Goal: Information Seeking & Learning: Learn about a topic

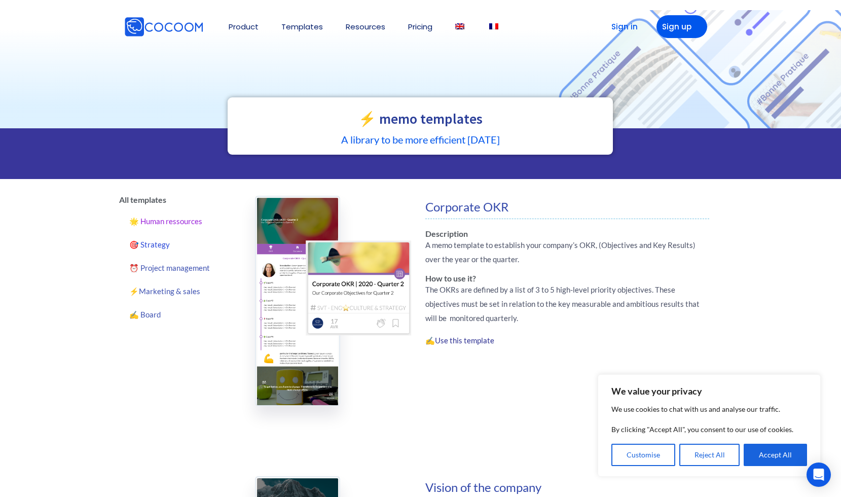
click at [156, 220] on link "🌟 Human ressources" at bounding box center [179, 220] width 121 height 23
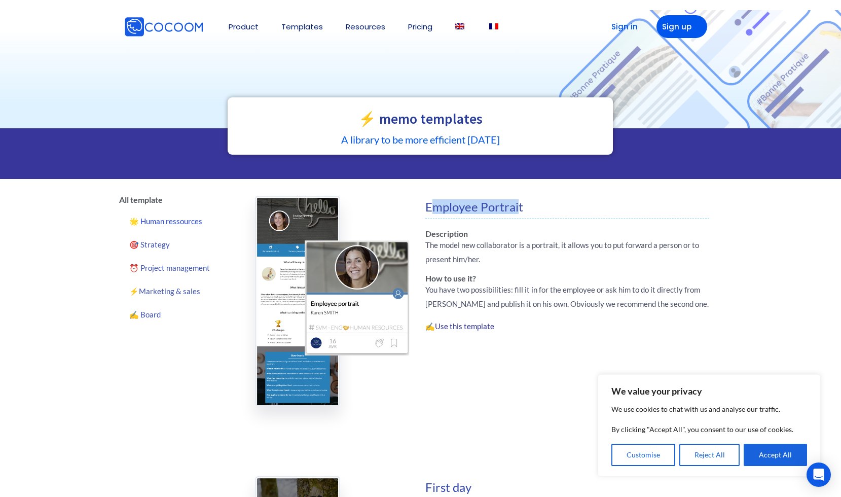
drag, startPoint x: 437, startPoint y: 208, endPoint x: 519, endPoint y: 210, distance: 82.7
click at [519, 210] on span "Employee Portrait" at bounding box center [475, 206] width 98 height 15
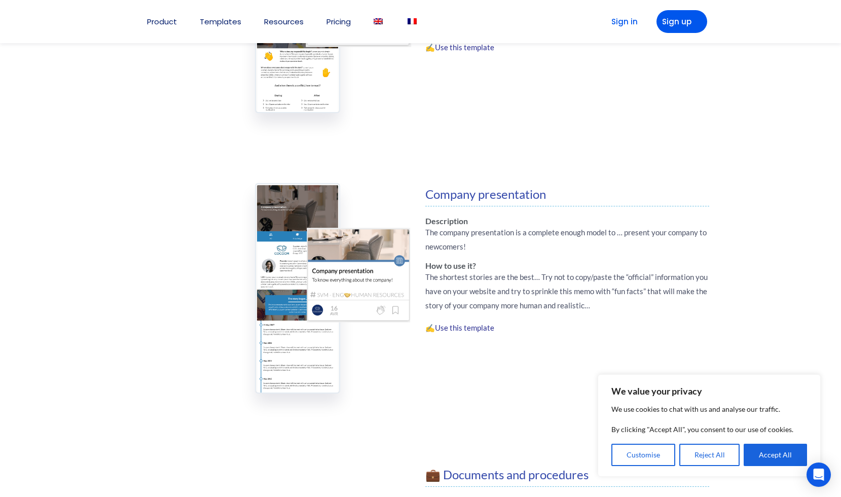
scroll to position [1146, 0]
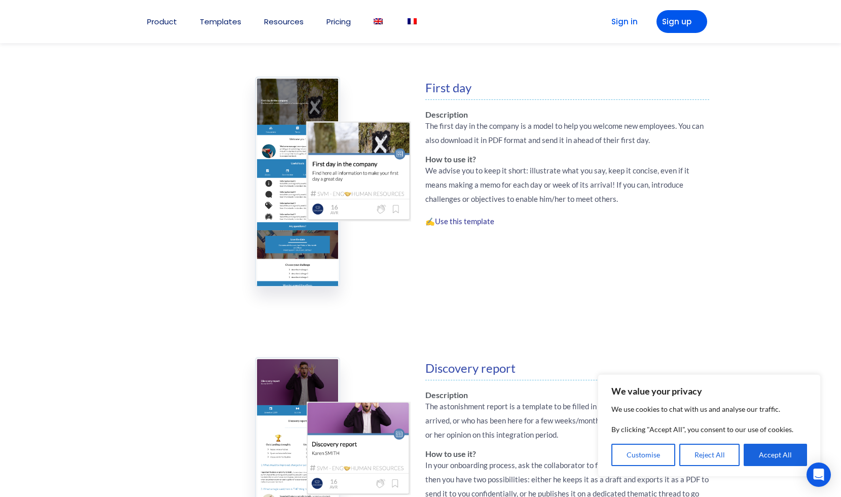
scroll to position [0, 0]
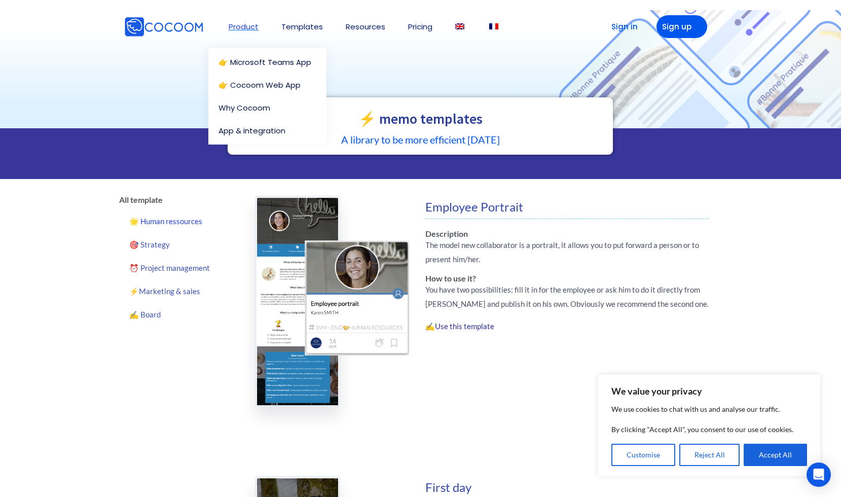
click at [247, 27] on link "Product" at bounding box center [244, 27] width 30 height 8
click at [244, 59] on link "👉 Microsoft Teams App" at bounding box center [270, 62] width 103 height 8
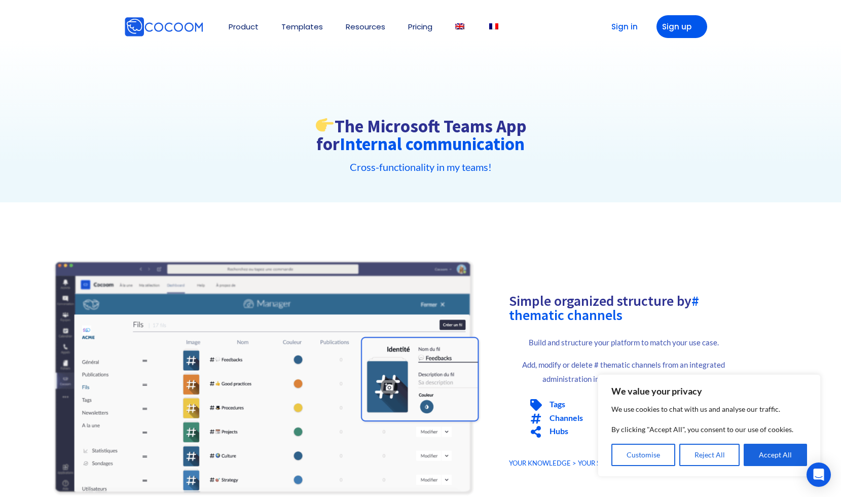
click at [514, 303] on h2 "Simple organized structure by # thematic channels" at bounding box center [623, 308] width 229 height 28
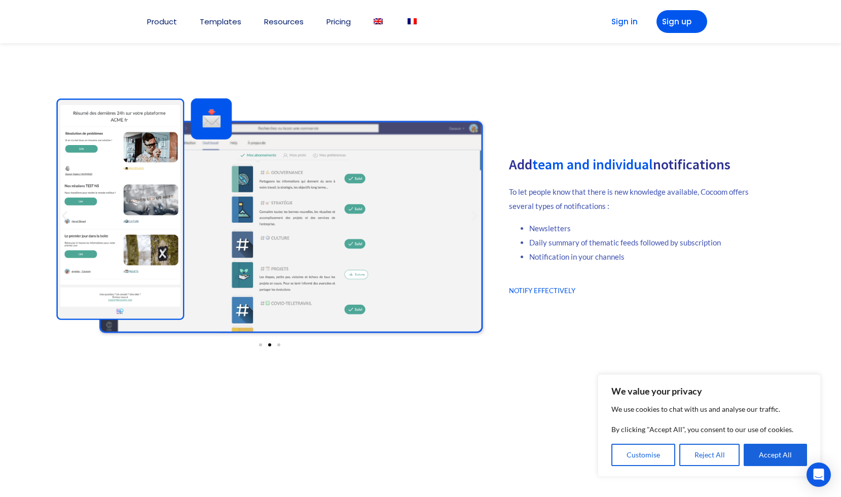
scroll to position [1619, 0]
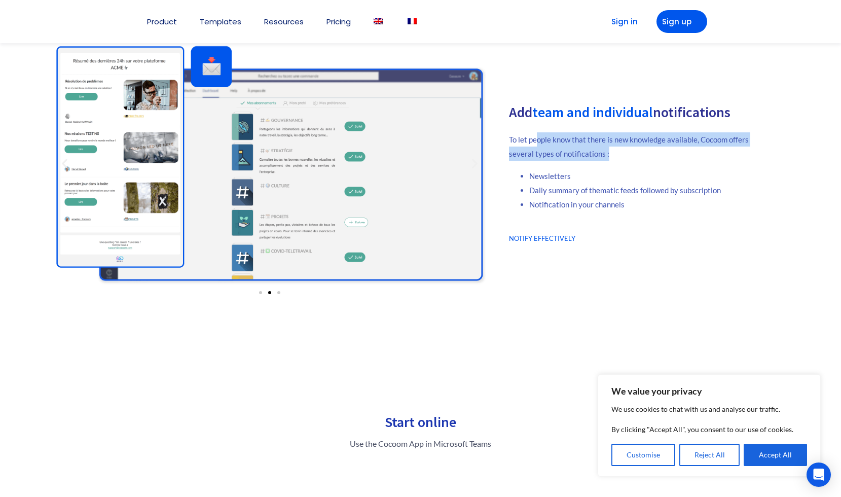
drag, startPoint x: 538, startPoint y: 136, endPoint x: 630, endPoint y: 153, distance: 93.9
click at [630, 153] on p "To let people know that there is new knowledge available, Cocoom offers several…" at bounding box center [631, 146] width 244 height 28
click at [618, 155] on p "To let people know that there is new knowledge available, Cocoom offers several…" at bounding box center [631, 146] width 244 height 28
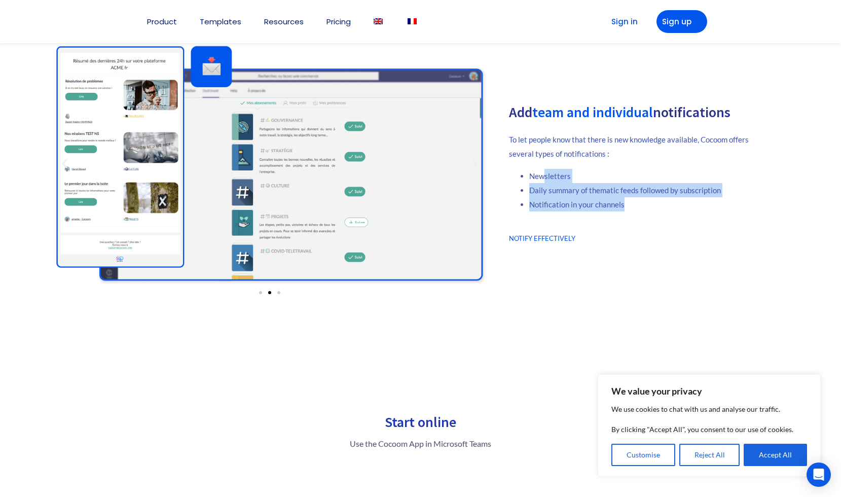
drag, startPoint x: 542, startPoint y: 178, endPoint x: 685, endPoint y: 219, distance: 148.9
click at [685, 219] on div "To let people know that there is new knowledge available, Cocoom offers several…" at bounding box center [631, 175] width 244 height 87
click at [656, 206] on li "Notification in your channels" at bounding box center [641, 204] width 224 height 14
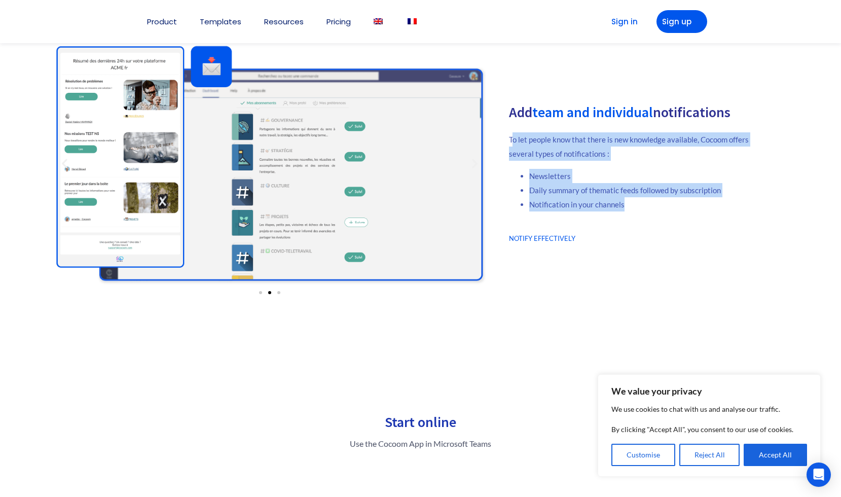
drag, startPoint x: 588, startPoint y: 192, endPoint x: 512, endPoint y: 140, distance: 92.0
click at [512, 140] on div "To let people know that there is new knowledge available, Cocoom offers several…" at bounding box center [631, 171] width 244 height 79
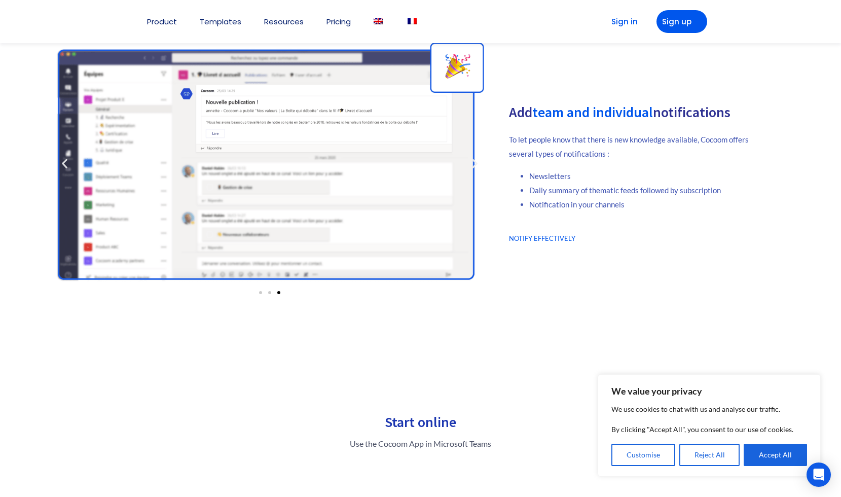
click at [575, 191] on span "Daily summary of thematic feeds followed by subscription" at bounding box center [625, 190] width 192 height 9
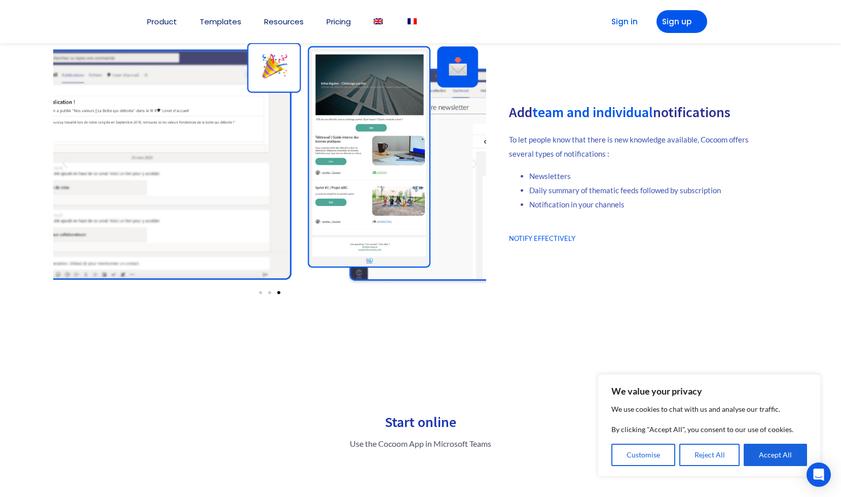
drag, startPoint x: 418, startPoint y: 186, endPoint x: 235, endPoint y: 185, distance: 183.1
click at [235, 185] on img at bounding box center [86, 163] width 433 height 244
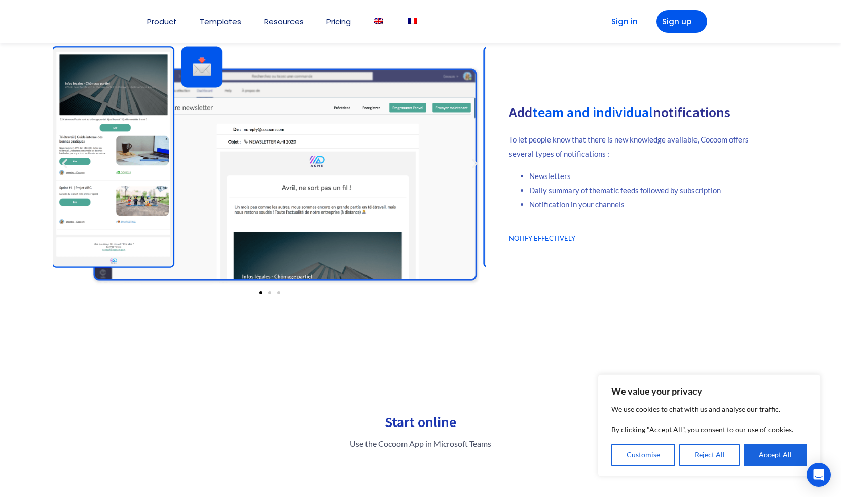
drag, startPoint x: 392, startPoint y: 202, endPoint x: 173, endPoint y: 199, distance: 218.6
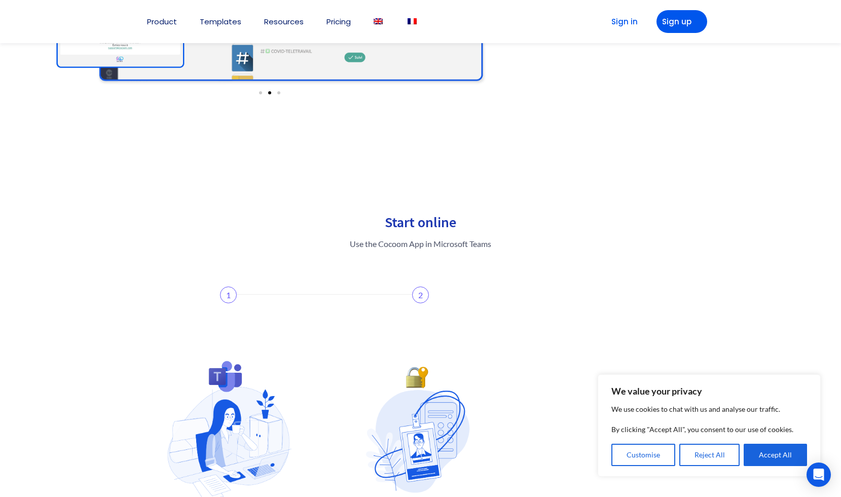
scroll to position [2017, 0]
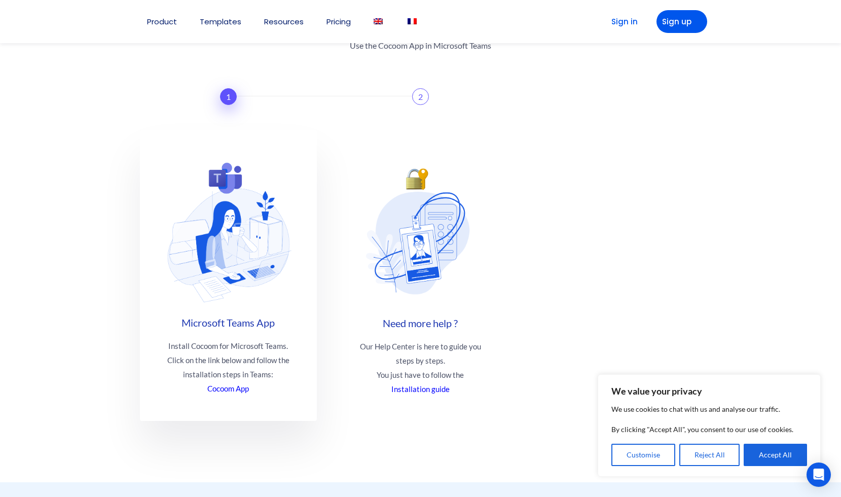
click at [232, 391] on link "Cocoom App" at bounding box center [228, 388] width 42 height 9
